Goal: Go to known website: Access a specific website the user already knows

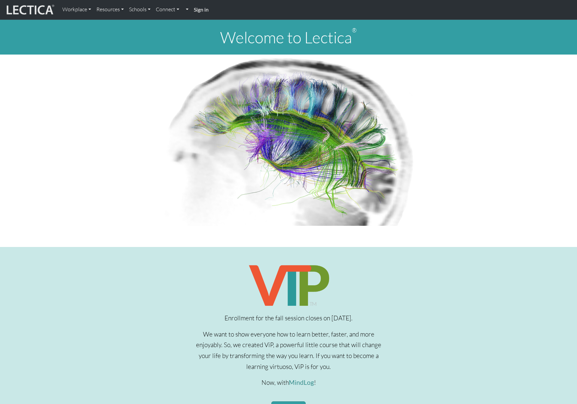
click at [205, 12] on strong "Sign in" at bounding box center [201, 9] width 15 height 6
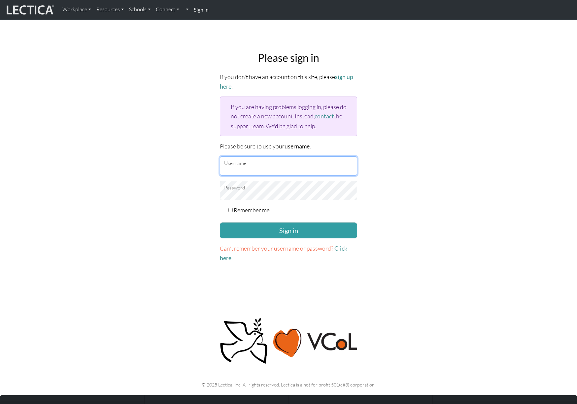
click at [235, 160] on input "Username" at bounding box center [288, 165] width 137 height 19
type input "amcorreia"
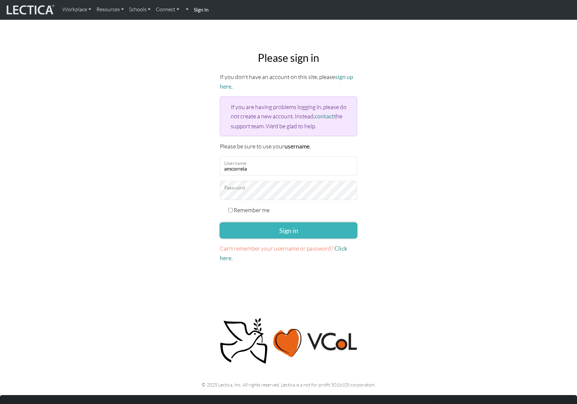
click at [274, 227] on button "Sign in" at bounding box center [288, 230] width 137 height 16
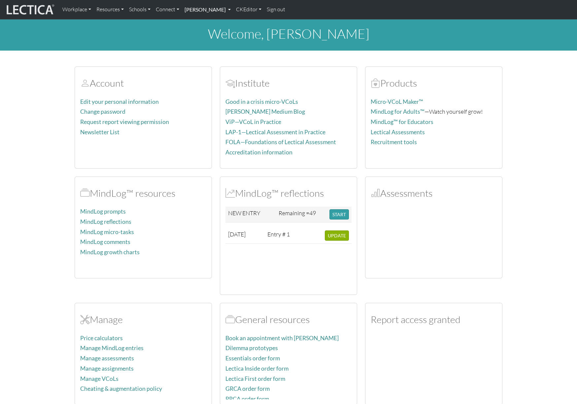
click at [233, 13] on link "[PERSON_NAME]" at bounding box center [208, 10] width 52 height 14
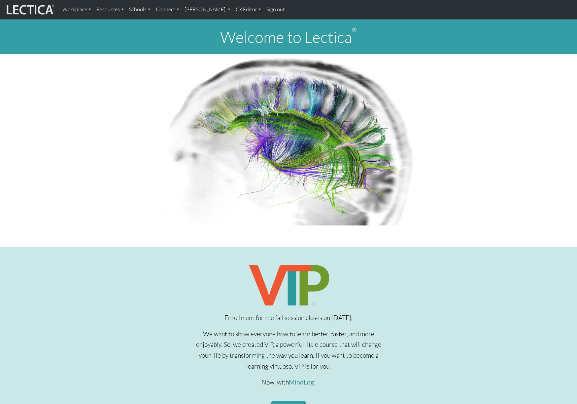
click at [96, 60] on p at bounding box center [289, 139] width 428 height 171
